Goal: Communication & Community: Answer question/provide support

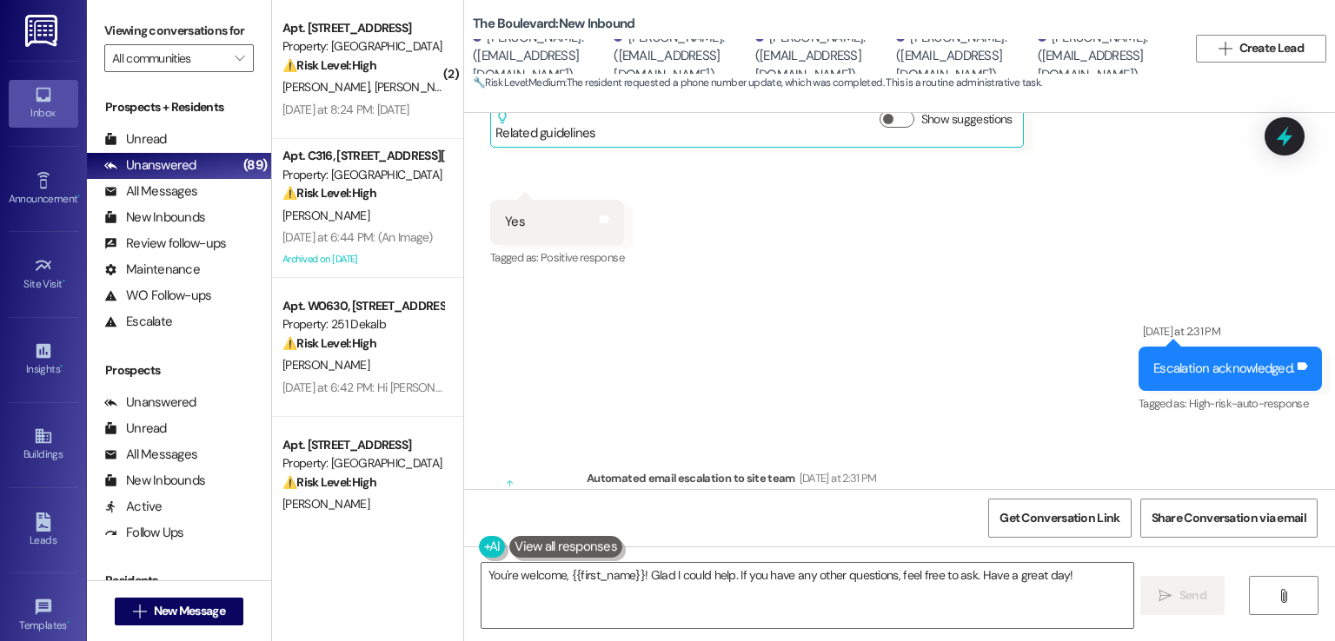
scroll to position [1789, 0]
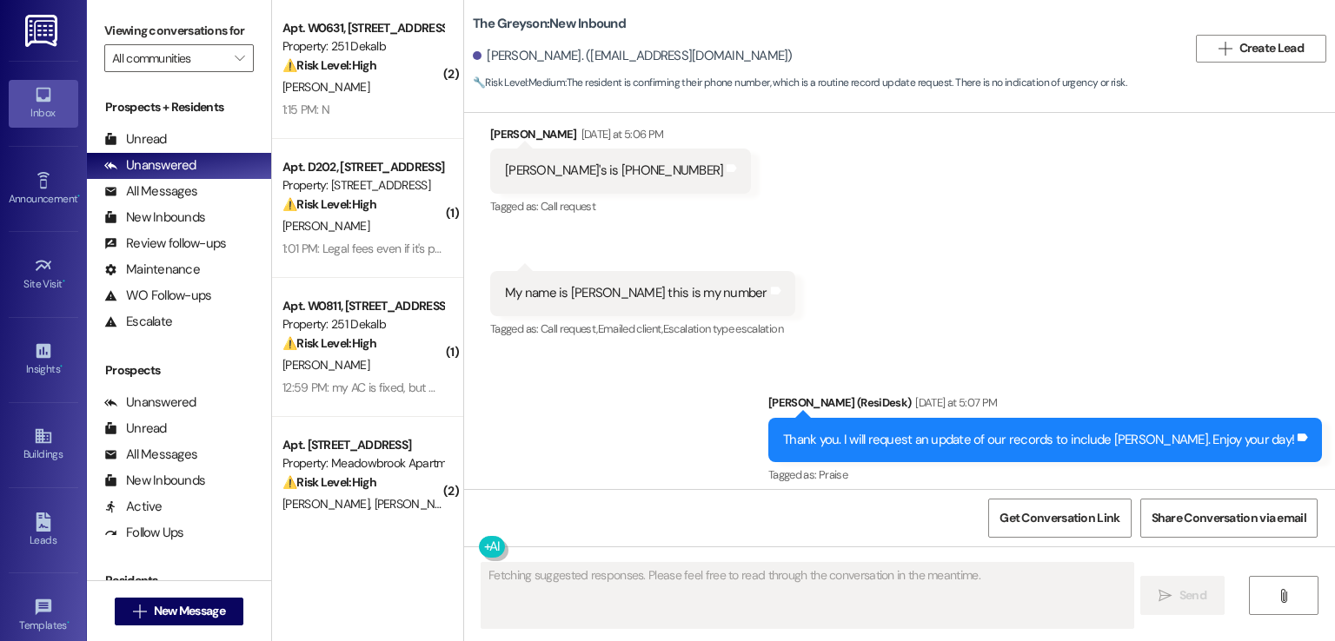
scroll to position [2754, 0]
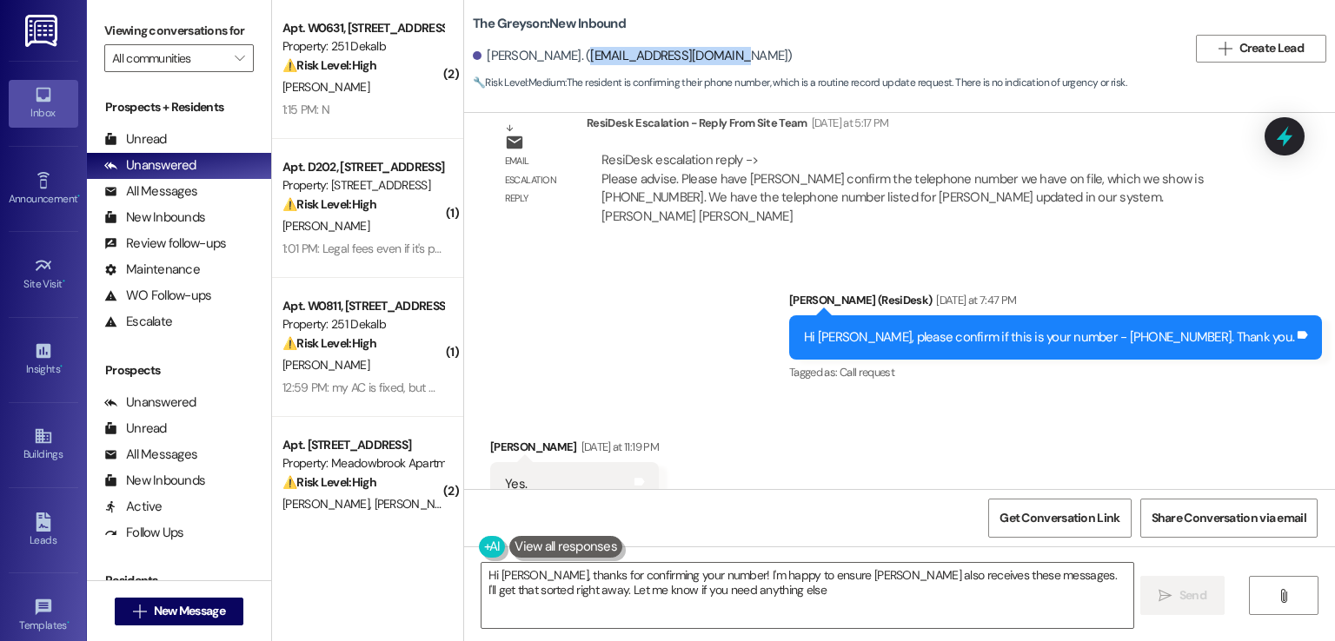
type textarea "Hi [PERSON_NAME], thanks for confirming your number! I'm happy to ensure [PERSO…"
drag, startPoint x: 708, startPoint y: 56, endPoint x: 568, endPoint y: 56, distance: 139.1
click at [568, 56] on div "Edward Phipps. (eatnseasonllc@gmail.com)" at bounding box center [633, 56] width 320 height 18
copy div "eatnseasonllc@gmail.com"
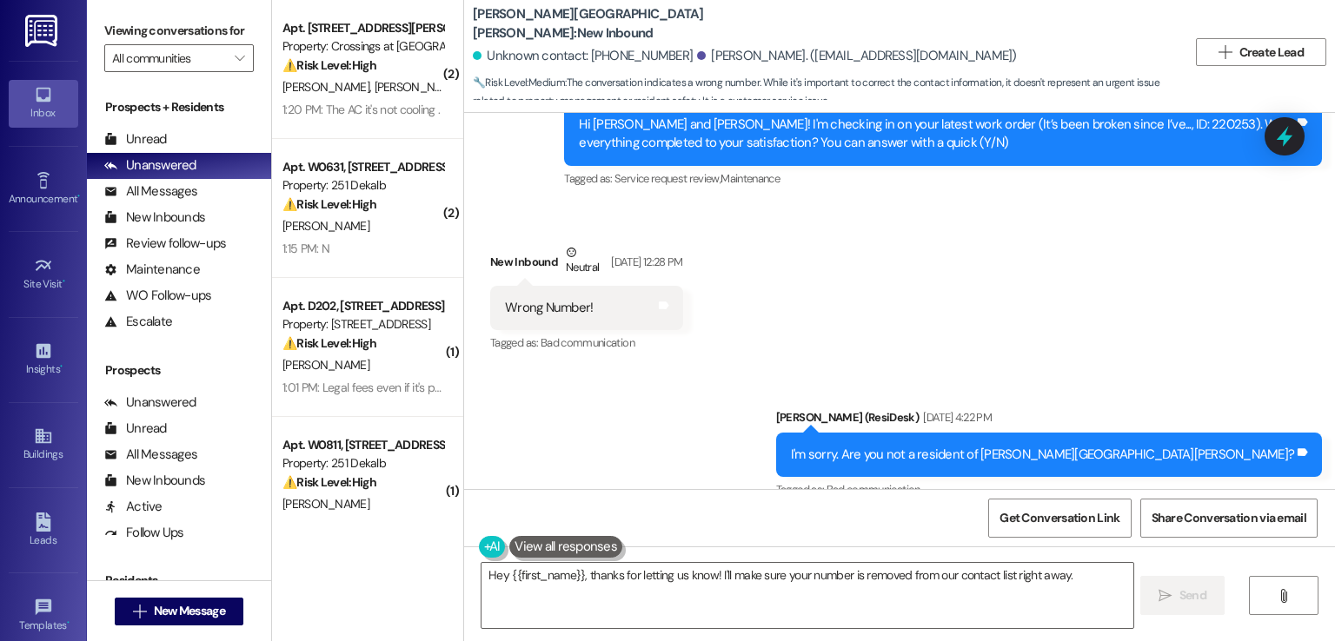
scroll to position [2312, 0]
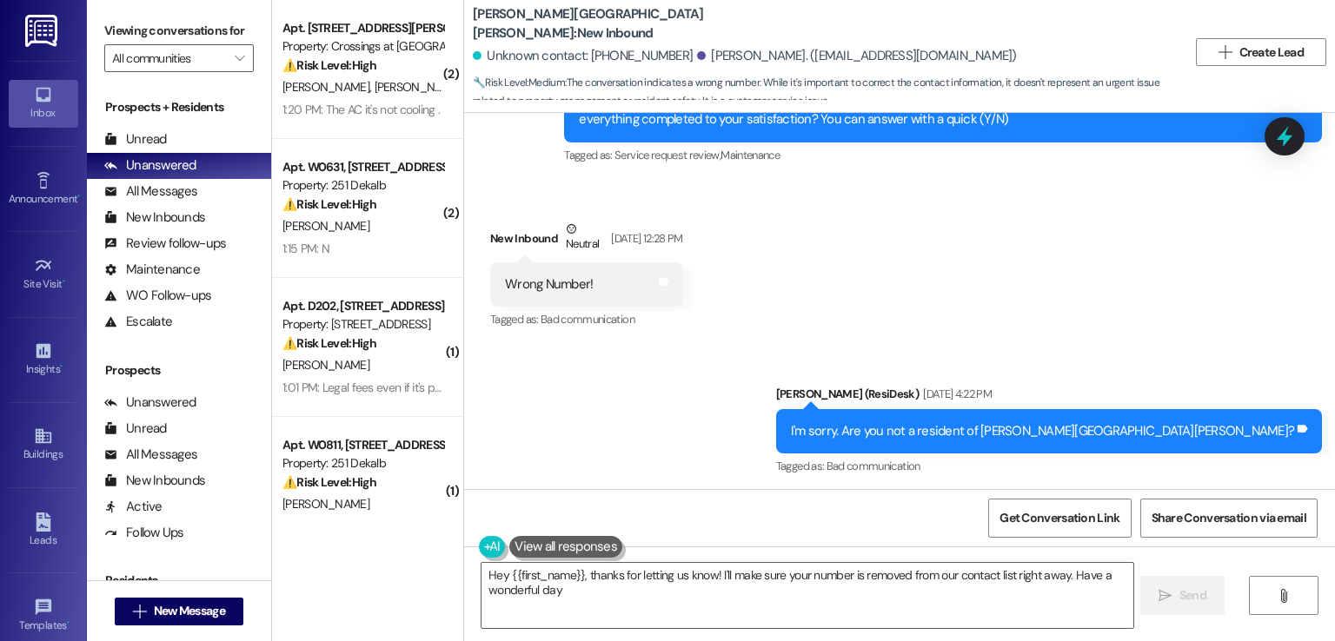
type textarea "Hey {{first_name}}, thanks for letting us know! I'll make sure your number is r…"
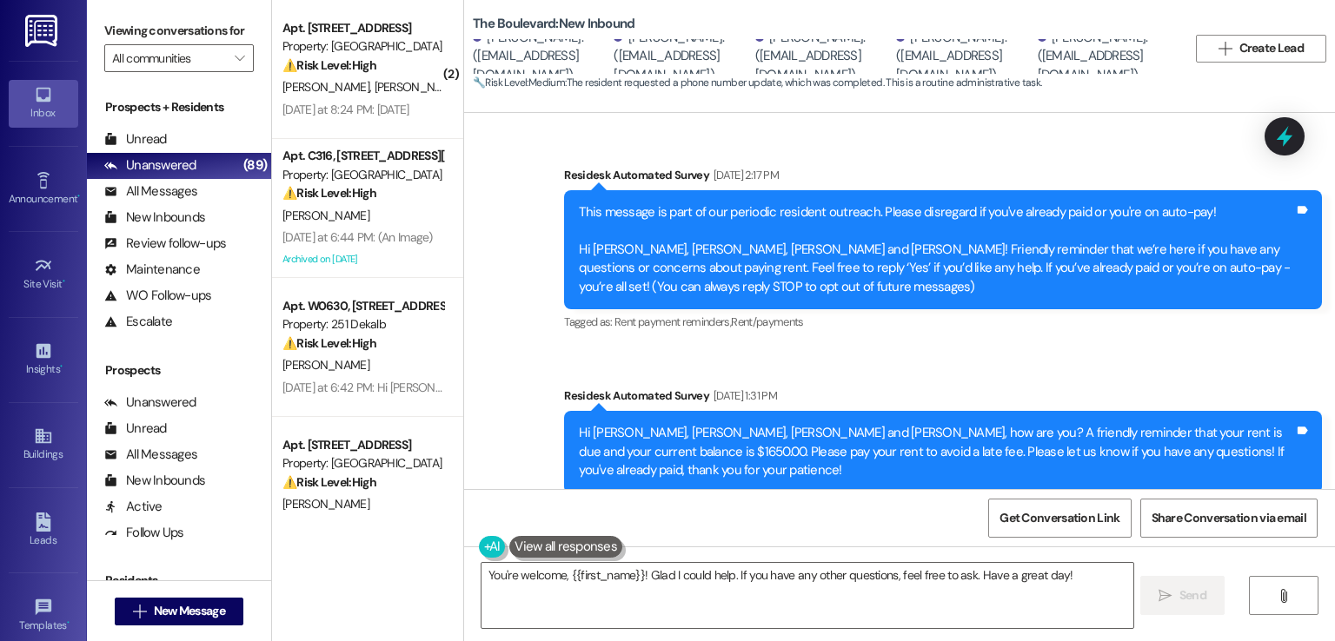
scroll to position [1789, 0]
